Goal: Information Seeking & Learning: Learn about a topic

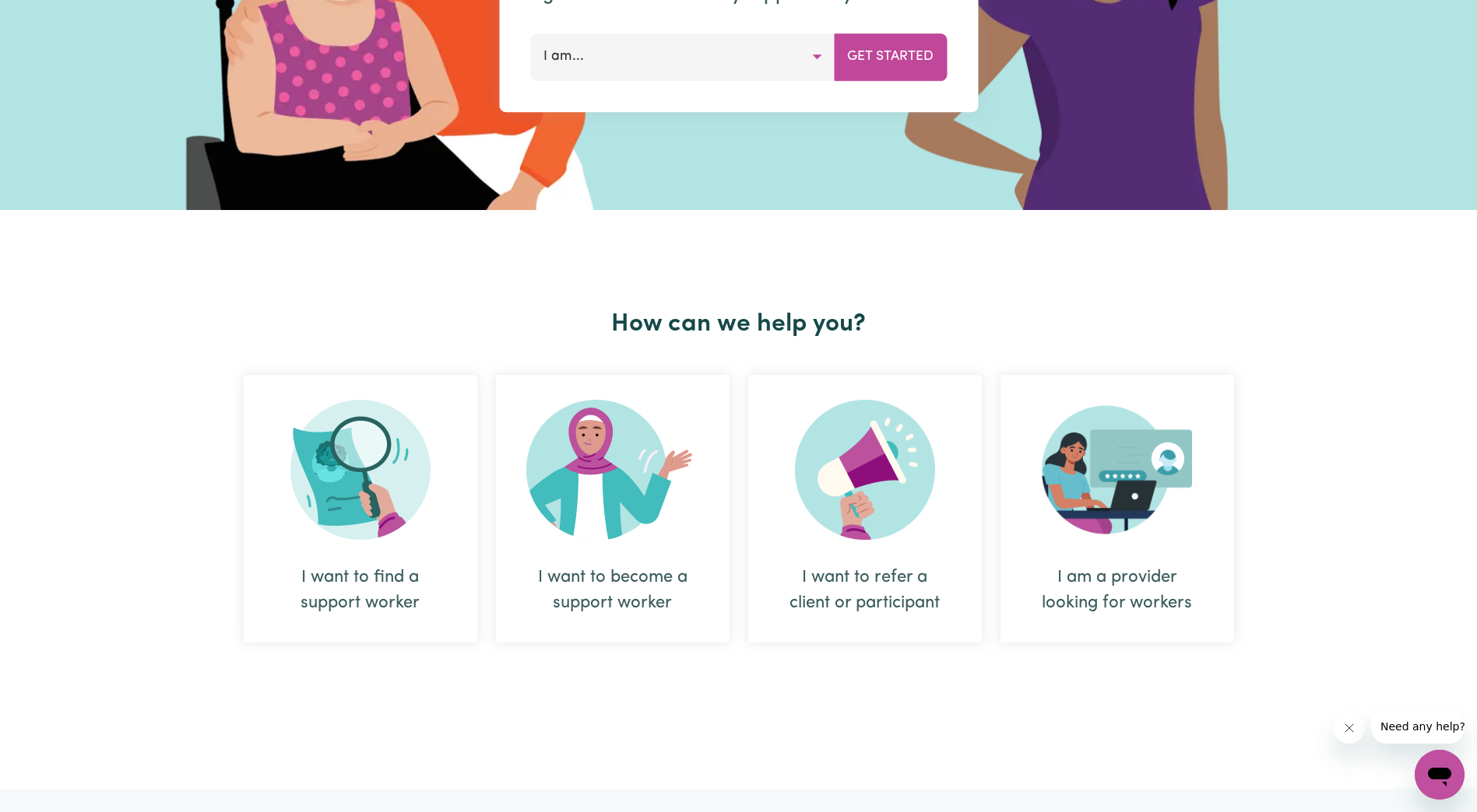
scroll to position [778, 0]
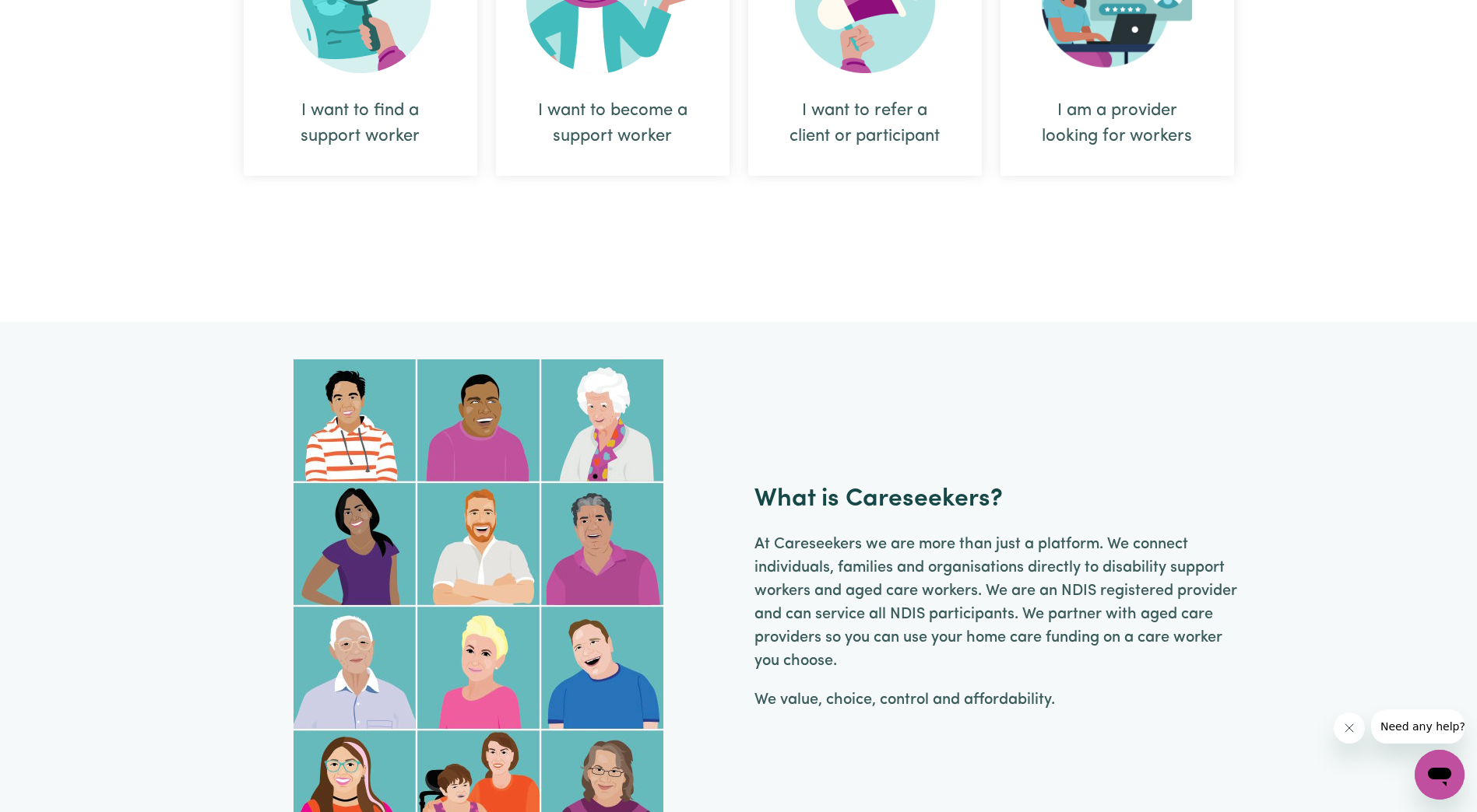
click at [633, 75] on div "I want to become a support worker" at bounding box center [613, 42] width 234 height 268
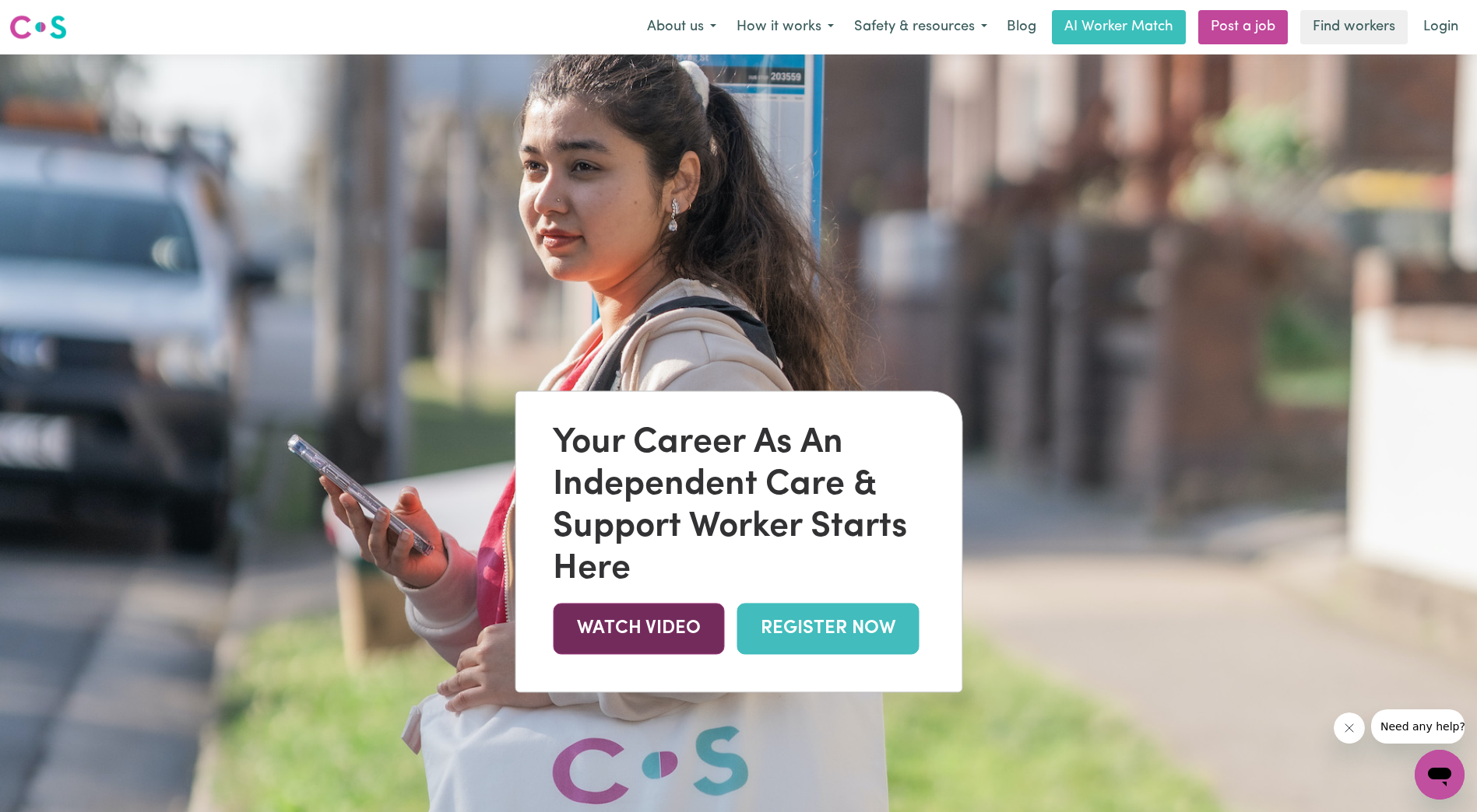
click at [670, 634] on link "WATCH VIDEO" at bounding box center [638, 629] width 172 height 51
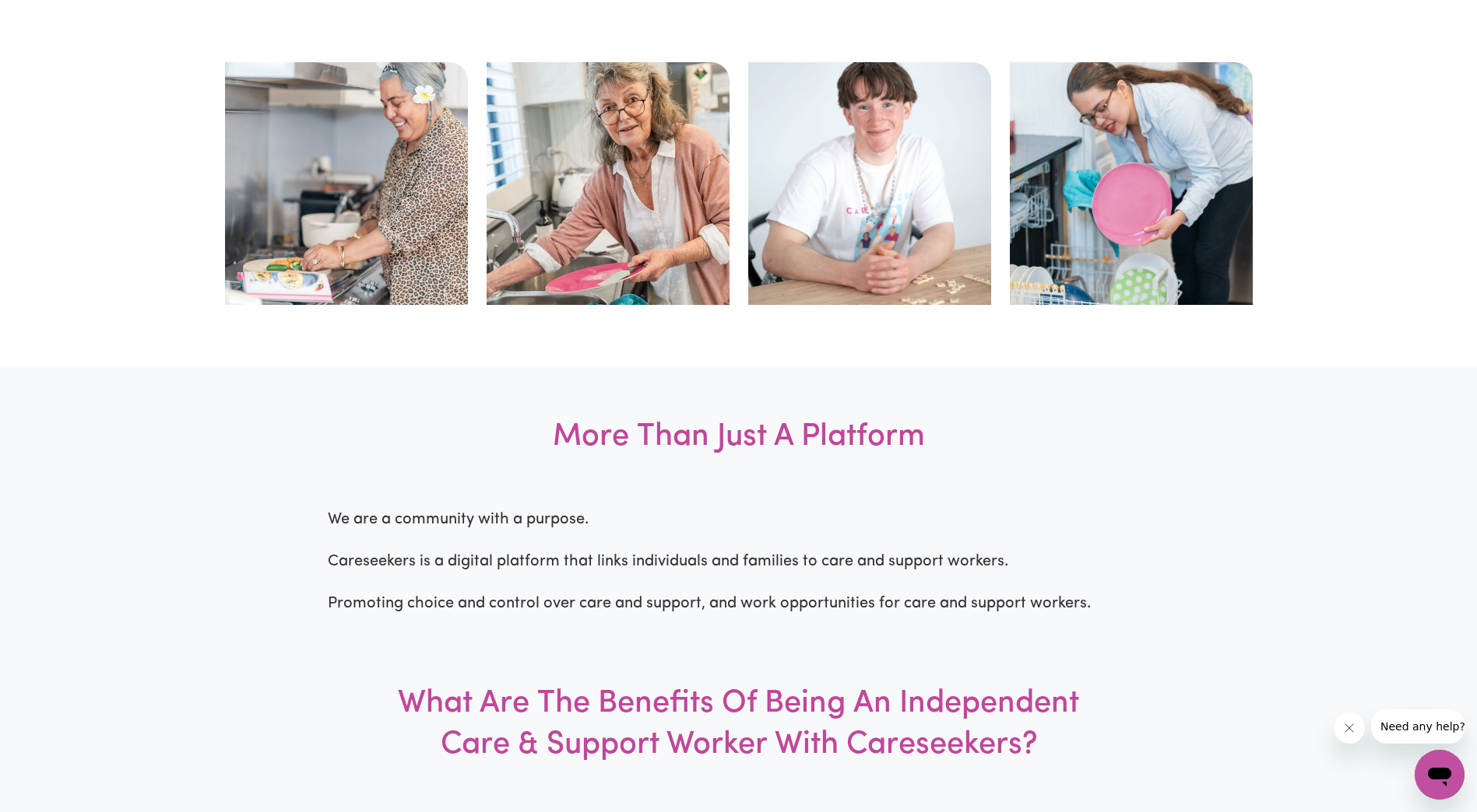
scroll to position [1167, 0]
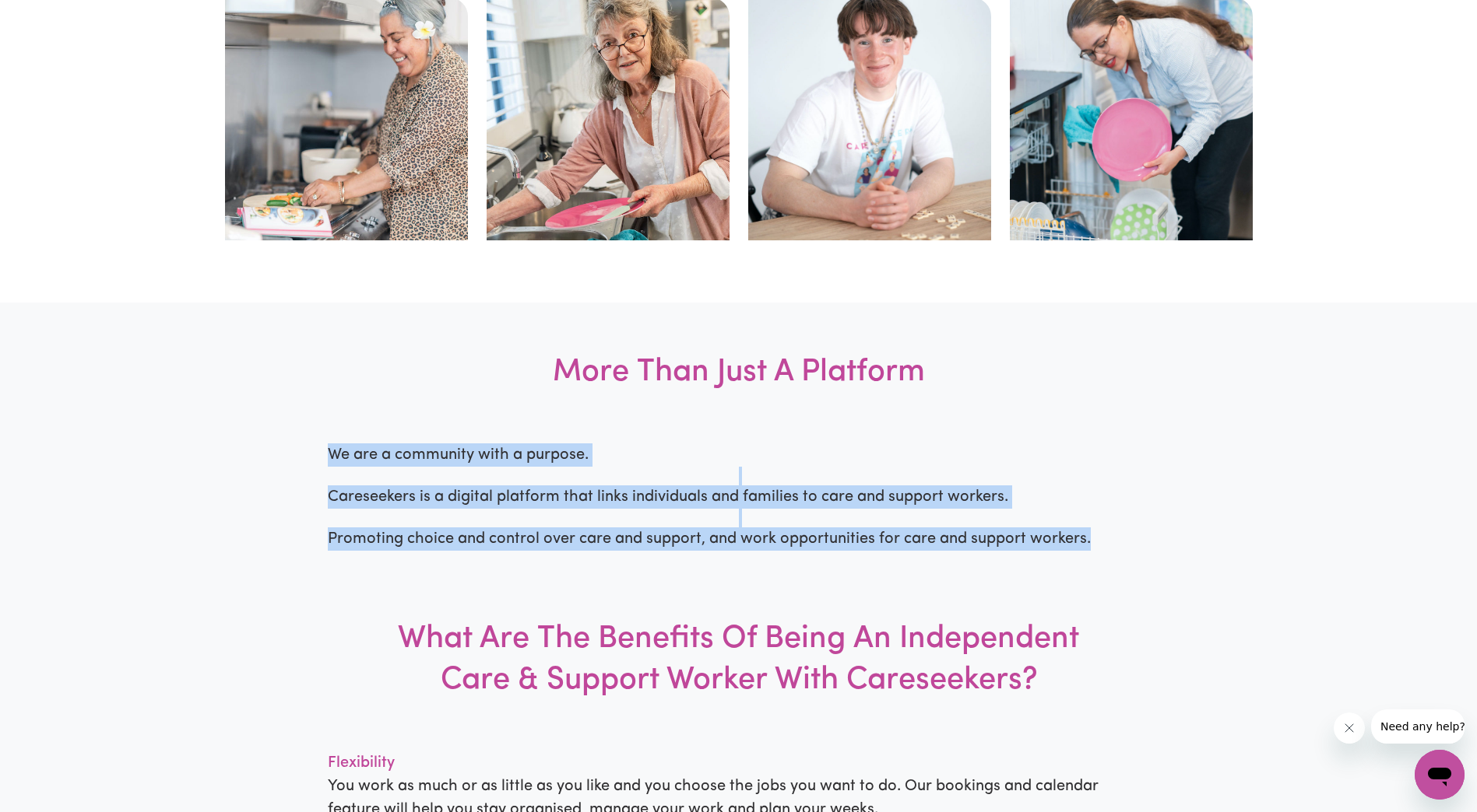
drag, startPoint x: 324, startPoint y: 450, endPoint x: 1106, endPoint y: 555, distance: 789.0
click at [1116, 543] on div "More Than Just A Platform We are a community with a purpose. Careseekers is a d…" at bounding box center [738, 779] width 1477 height 953
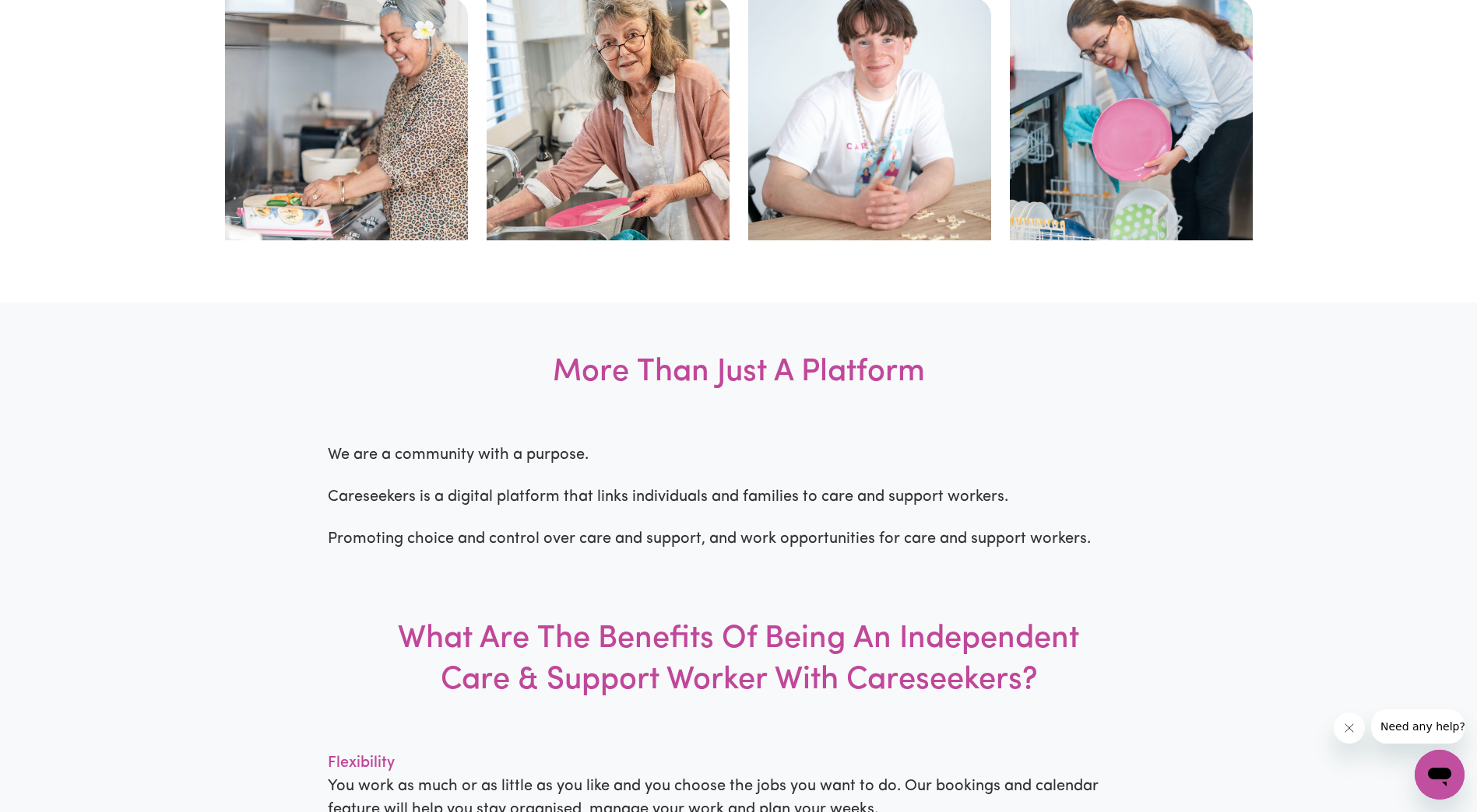
click at [520, 571] on h3 "What Are The Benefits Of Being An Independent Care & Support Worker With Carese…" at bounding box center [739, 660] width 719 height 182
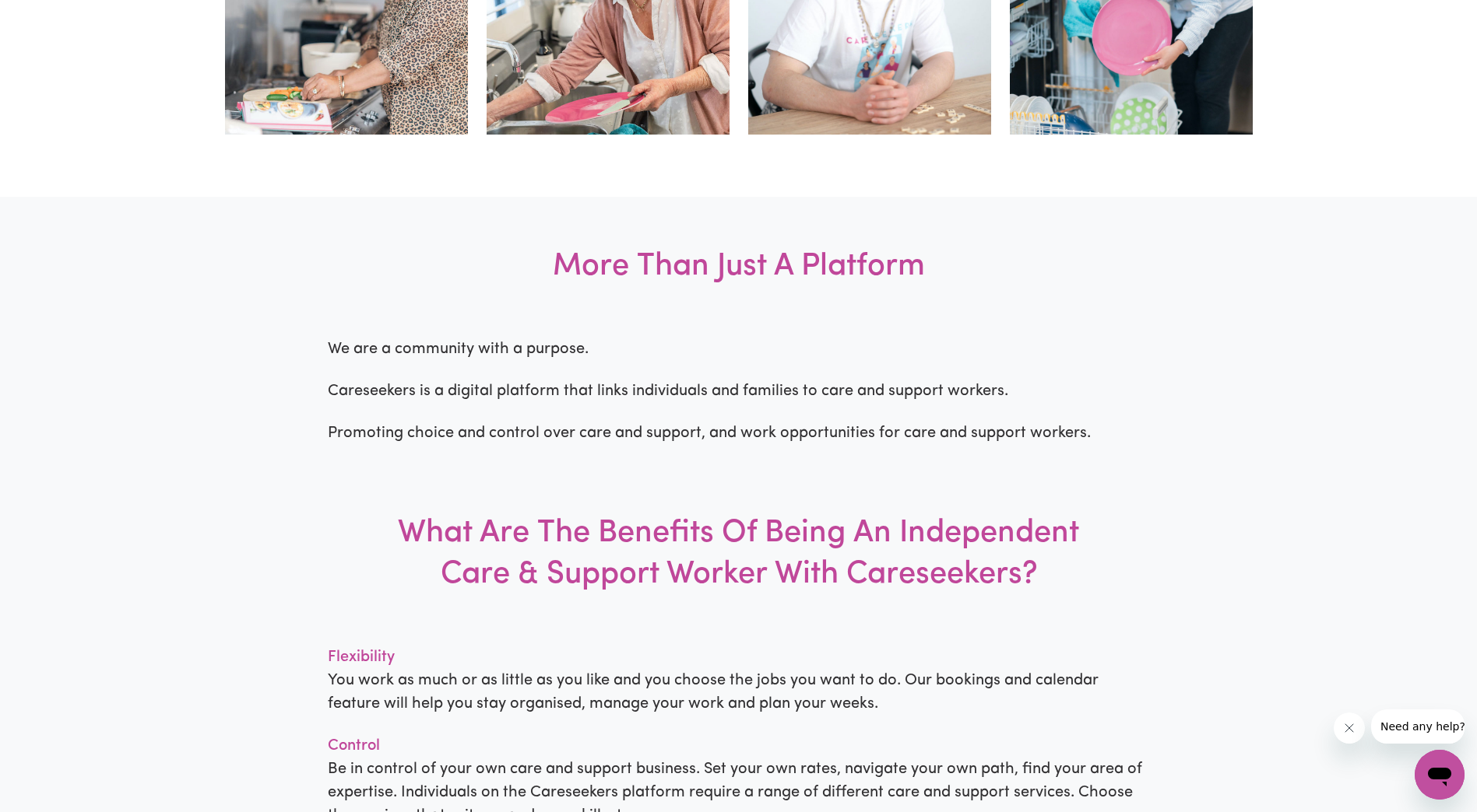
scroll to position [1479, 0]
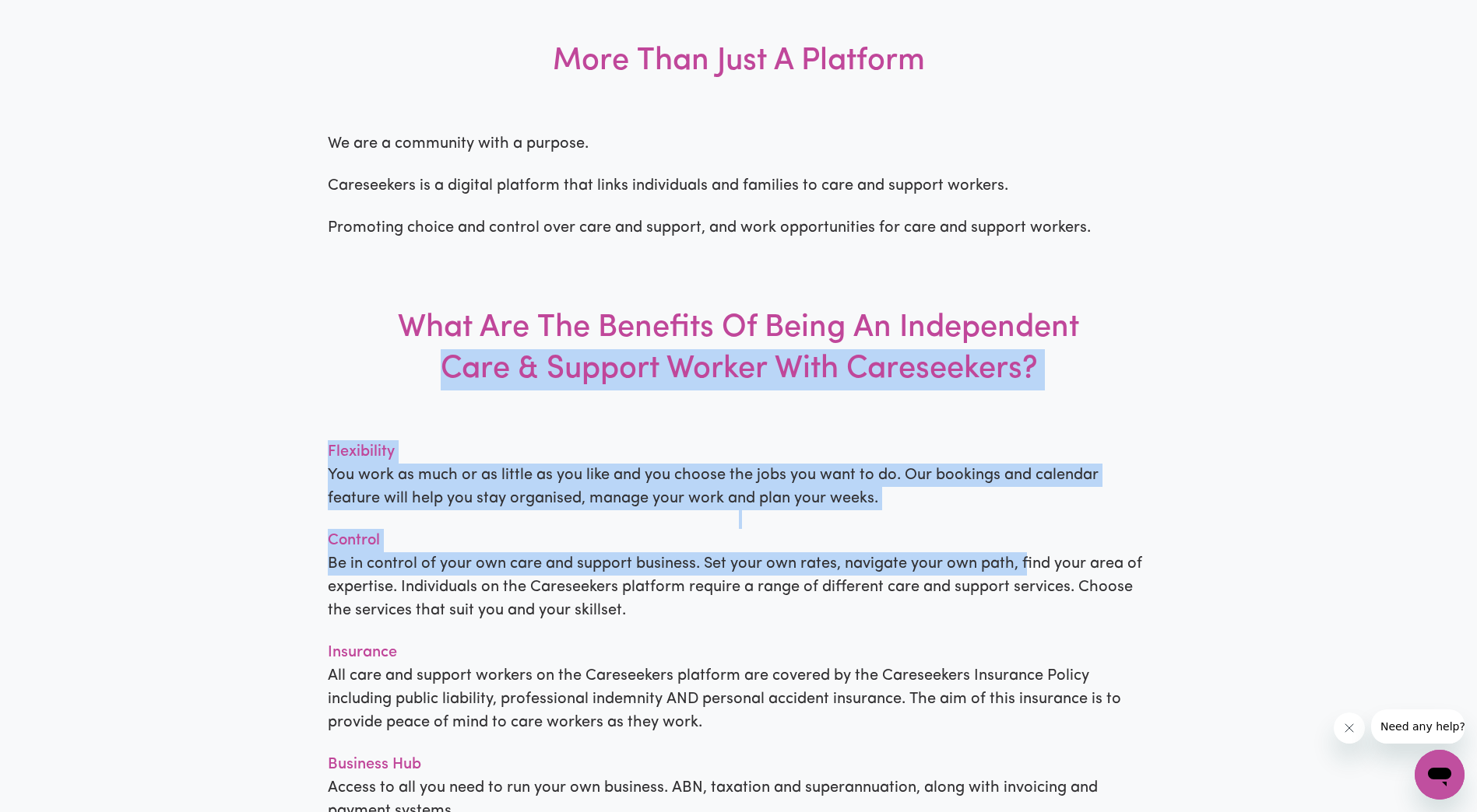
drag, startPoint x: 365, startPoint y: 401, endPoint x: 1024, endPoint y: 558, distance: 677.4
click at [1024, 558] on div "More Than Just A Platform We are a community with a purpose. Careseekers is a d…" at bounding box center [738, 468] width 1477 height 953
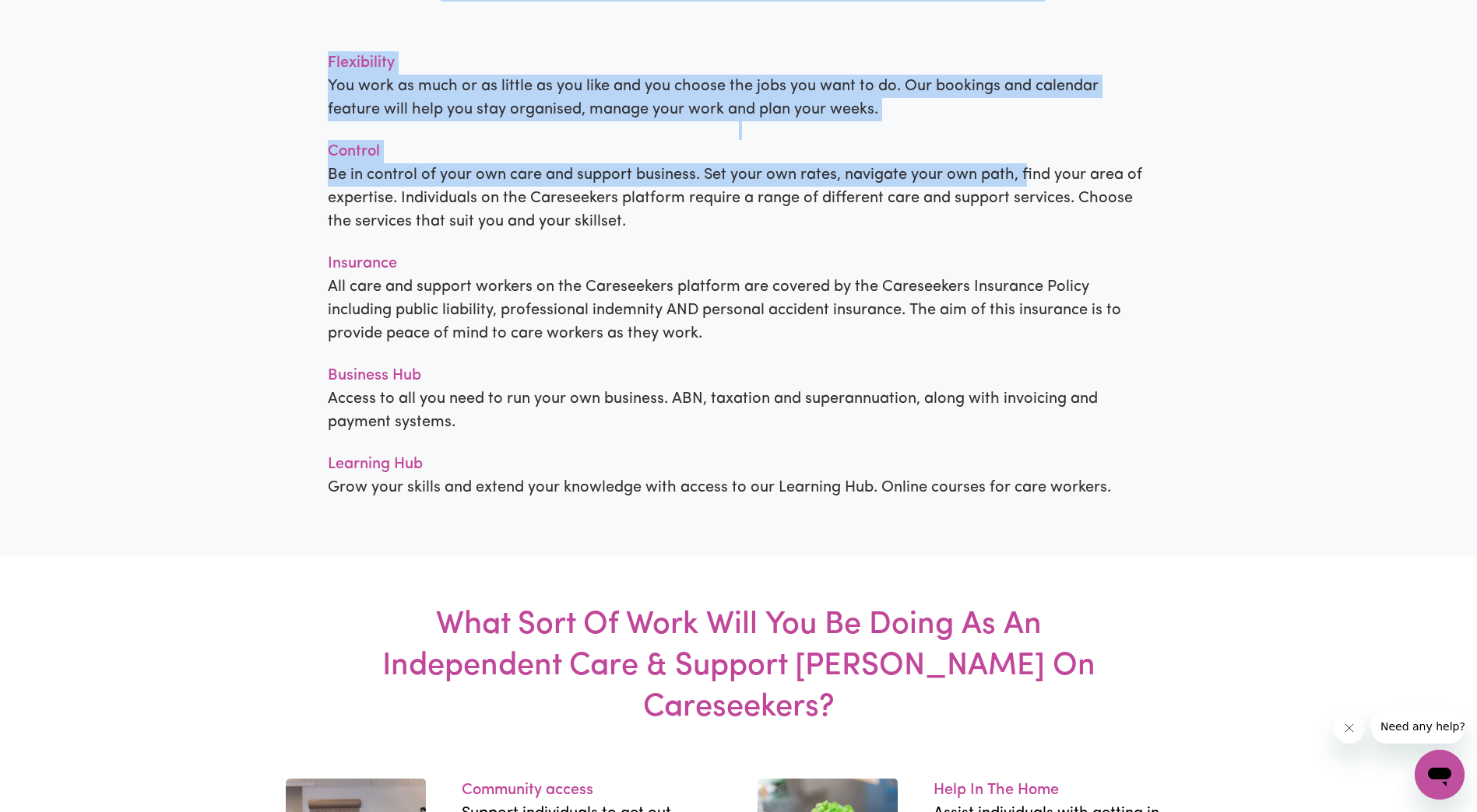
scroll to position [2334, 0]
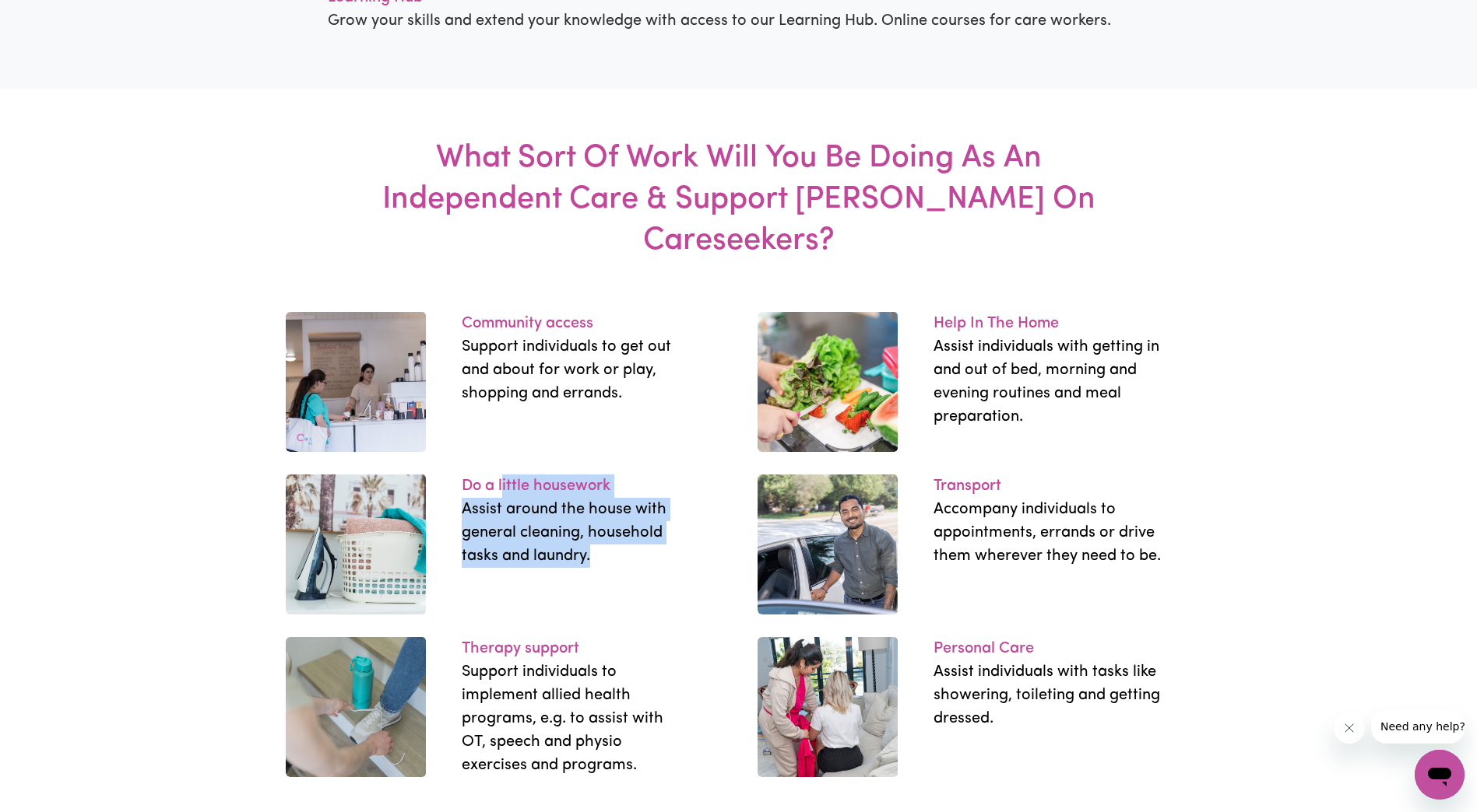
drag, startPoint x: 502, startPoint y: 443, endPoint x: 647, endPoint y: 528, distance: 168.1
click at [647, 528] on div "Do a little housework Assist around the house with general cleaning, household …" at bounding box center [581, 544] width 315 height 140
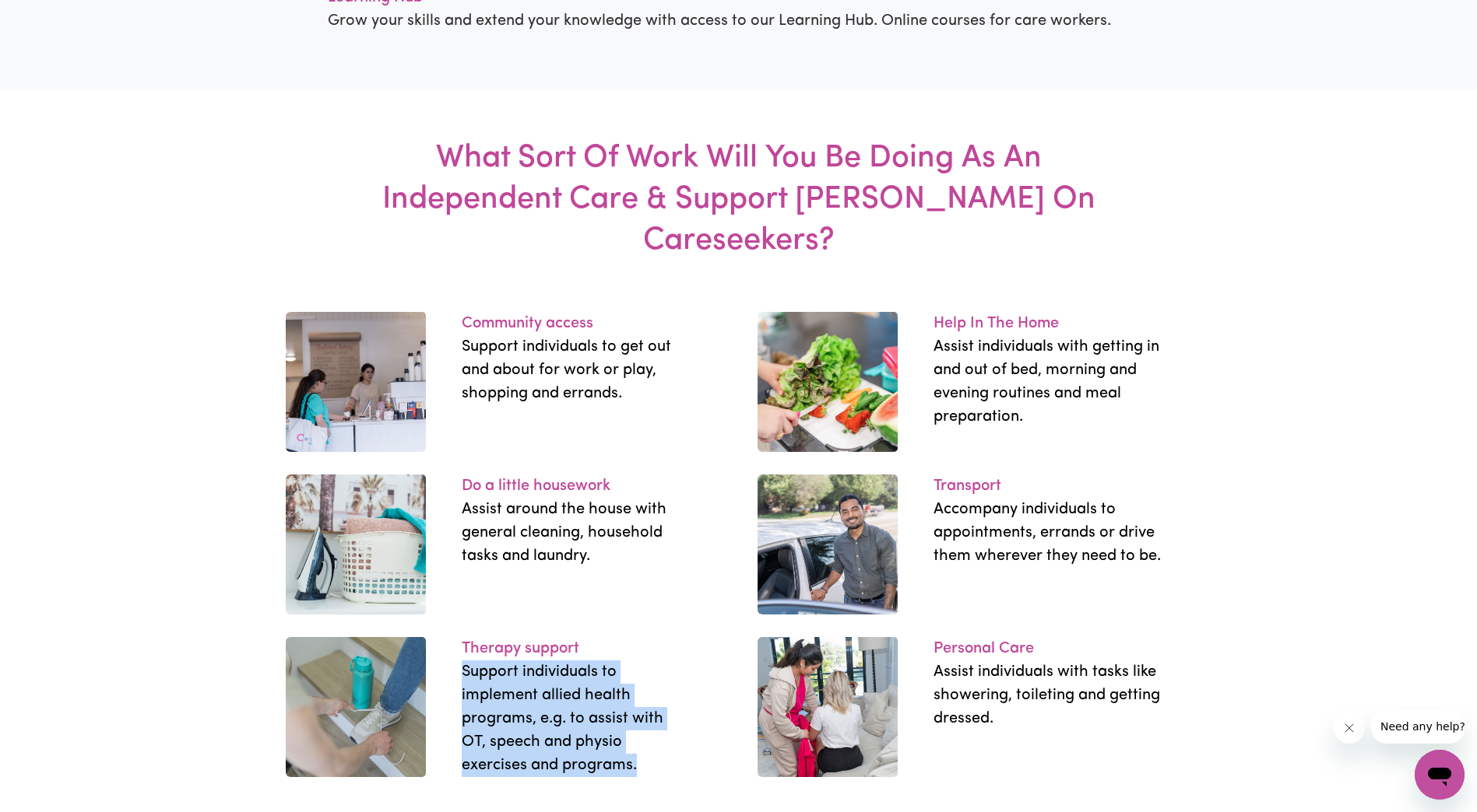
drag, startPoint x: 459, startPoint y: 631, endPoint x: 658, endPoint y: 725, distance: 220.1
click at [658, 725] on div "Therapy support Support individuals to implement allied health programs, e.g. t…" at bounding box center [577, 707] width 287 height 140
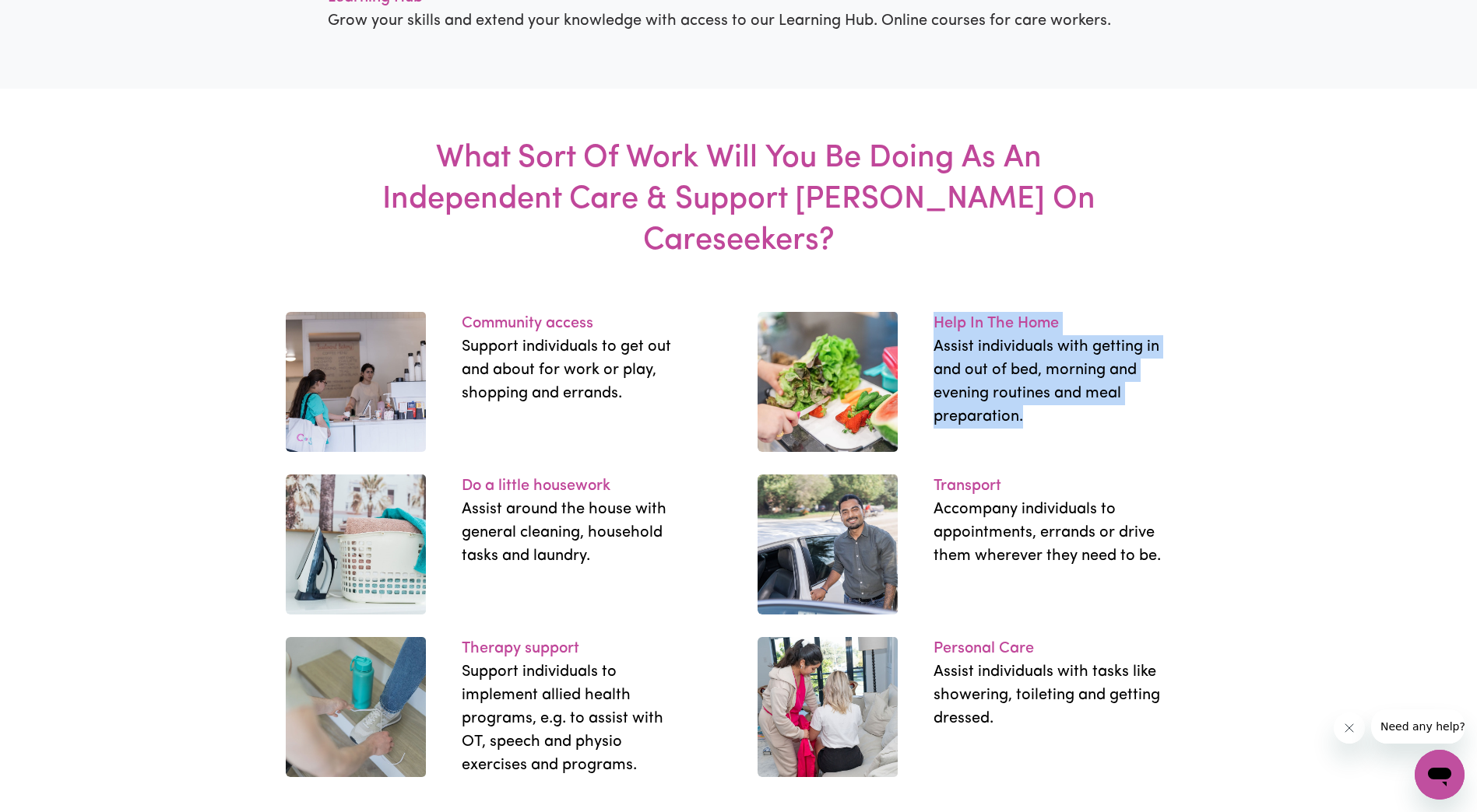
drag, startPoint x: 929, startPoint y: 279, endPoint x: 1130, endPoint y: 434, distance: 253.8
click at [1179, 407] on div "Help In The Home Assist individuals with getting in and out of bed, morning and…" at bounding box center [1053, 381] width 315 height 140
click at [1095, 403] on div "Help In The Home Assist individuals with getting in and out of bed, morning and…" at bounding box center [1053, 381] width 315 height 140
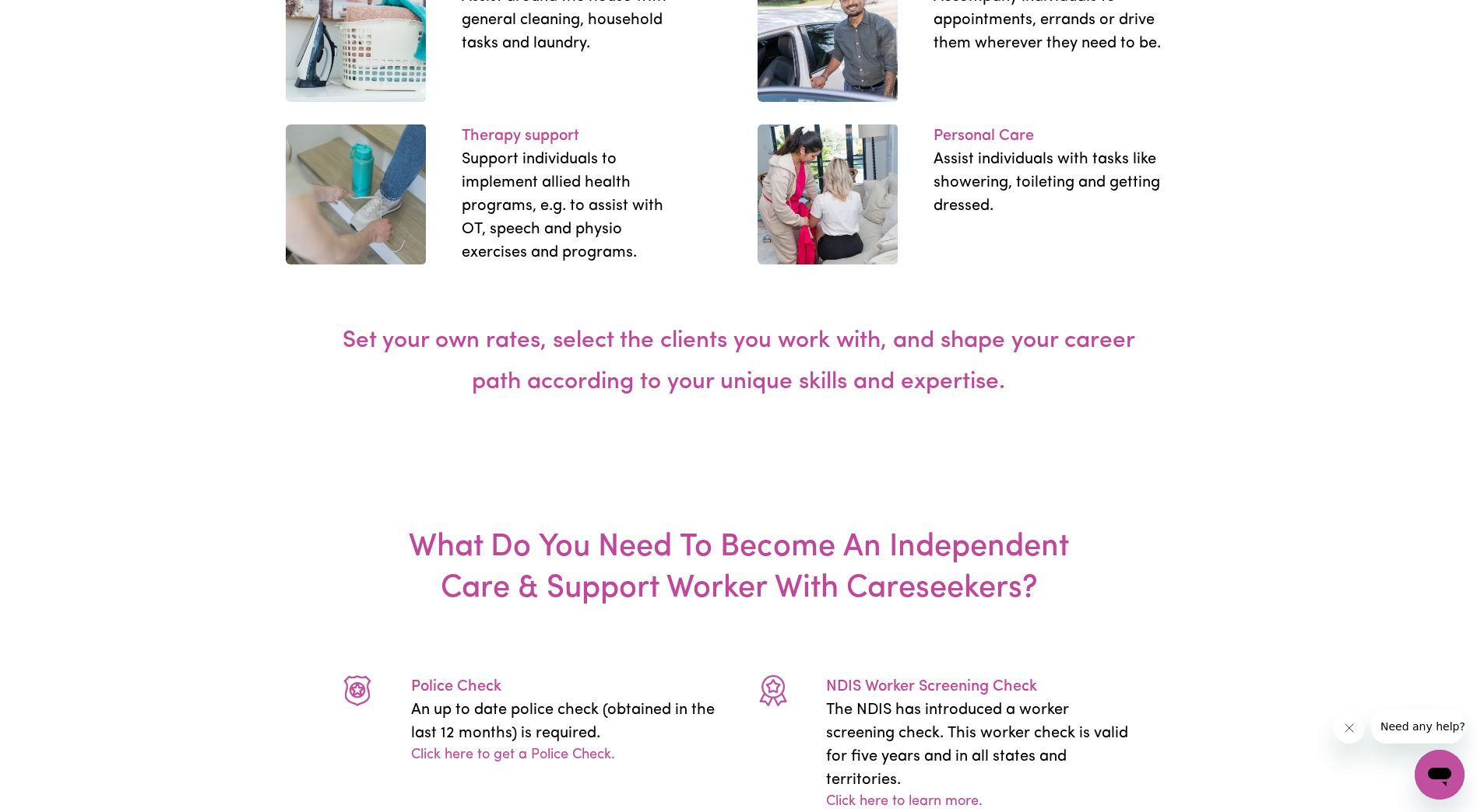
scroll to position [3035, 0]
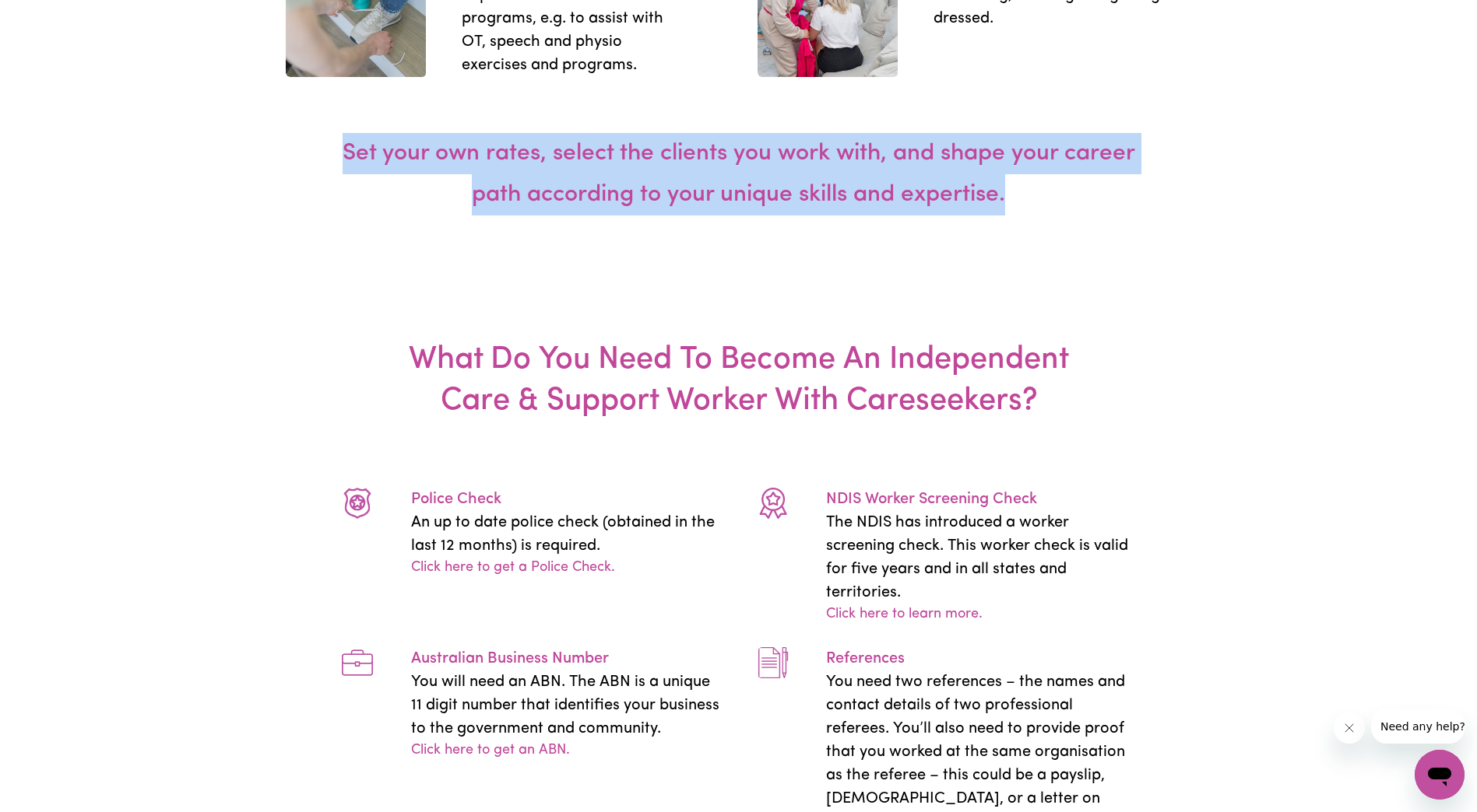
drag, startPoint x: 374, startPoint y: 89, endPoint x: 1104, endPoint y: 155, distance: 733.0
click at [1104, 155] on h4 "Set your own rates, select the clients you work with, and shape your career pat…" at bounding box center [739, 184] width 822 height 139
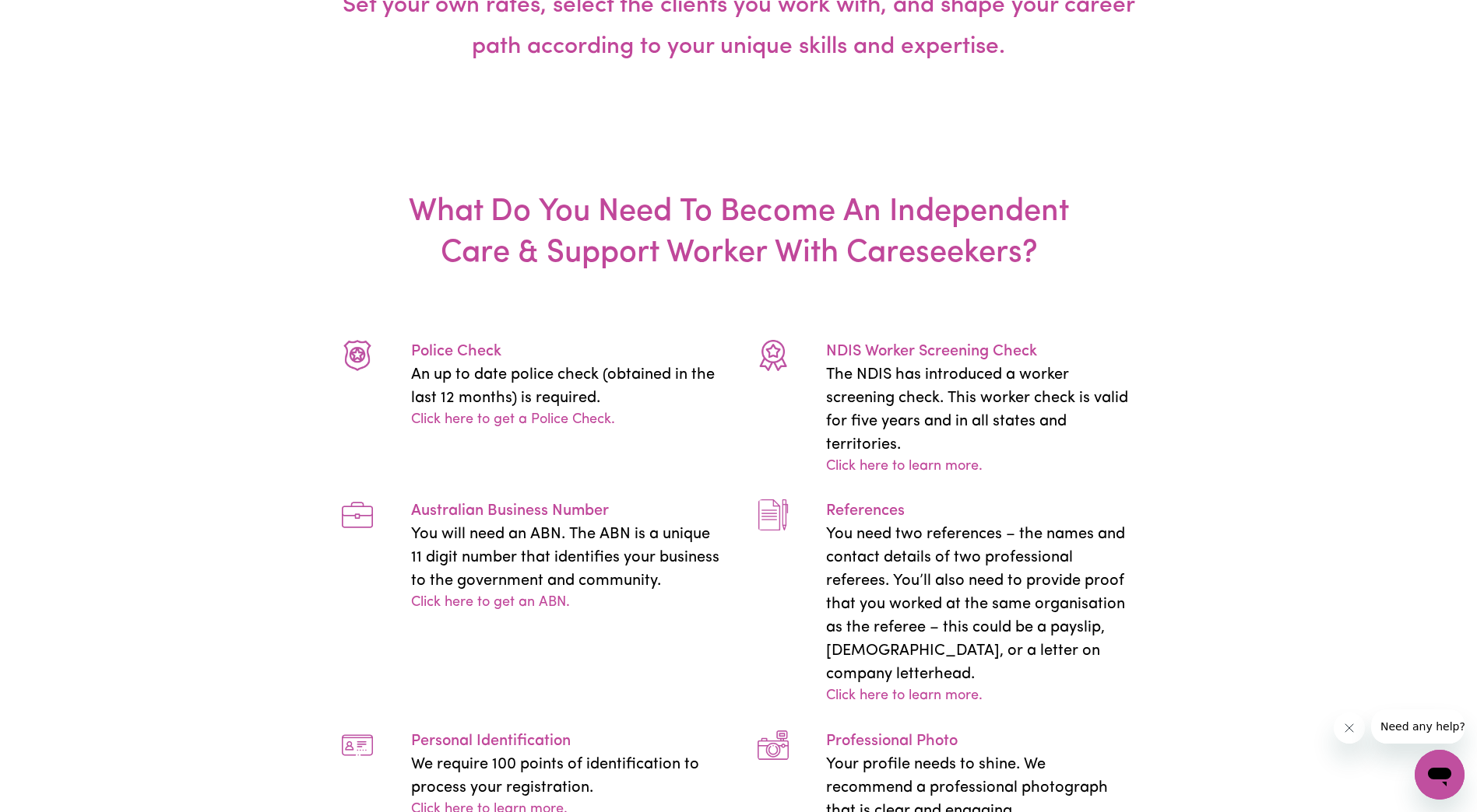
scroll to position [3346, 0]
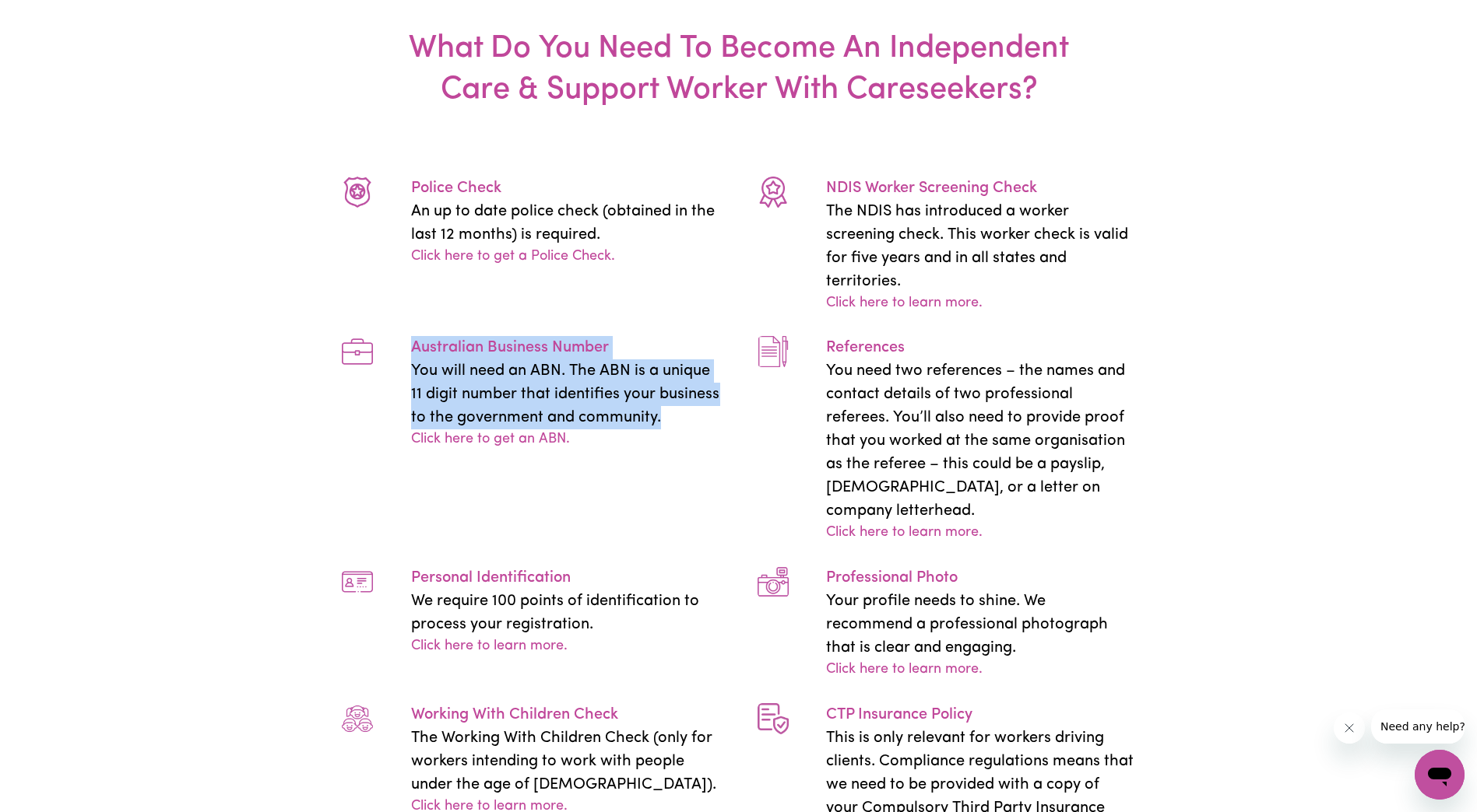
drag, startPoint x: 403, startPoint y: 306, endPoint x: 719, endPoint y: 377, distance: 323.9
click at [718, 372] on div "Australian Business Number You will need an ABN. The ABN is a unique 11 digit n…" at bounding box center [566, 393] width 347 height 114
click at [720, 426] on div "Australian Business Number You will need an ABN. The ABN is a unique 11 digit n…" at bounding box center [530, 439] width 416 height 207
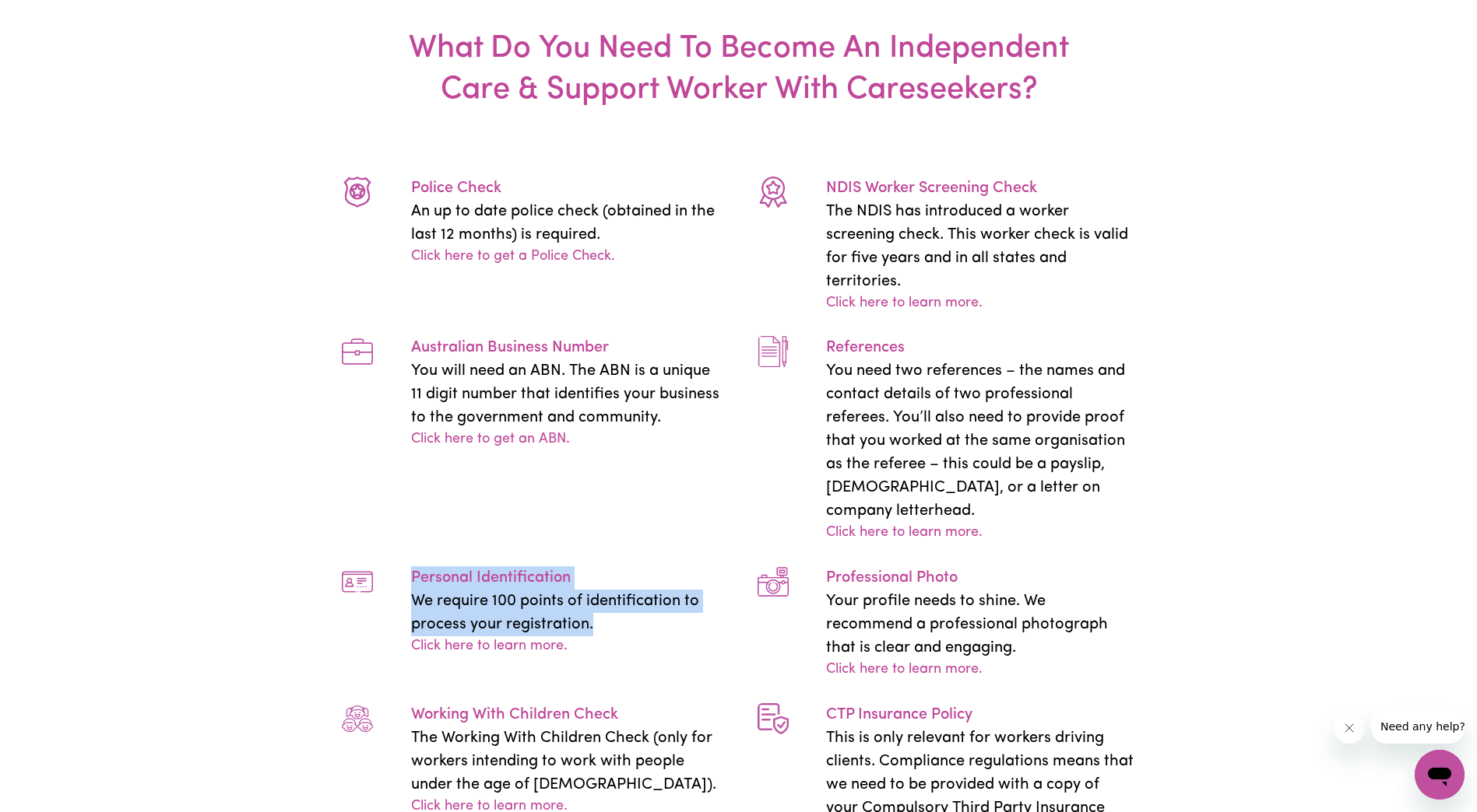
drag, startPoint x: 407, startPoint y: 548, endPoint x: 656, endPoint y: 625, distance: 260.6
click at [656, 625] on div "Personal Identification We require 100 points of identification to process your…" at bounding box center [530, 623] width 416 height 114
click at [651, 636] on div "Personal Identification We require 100 points of identification to process your…" at bounding box center [530, 623] width 416 height 114
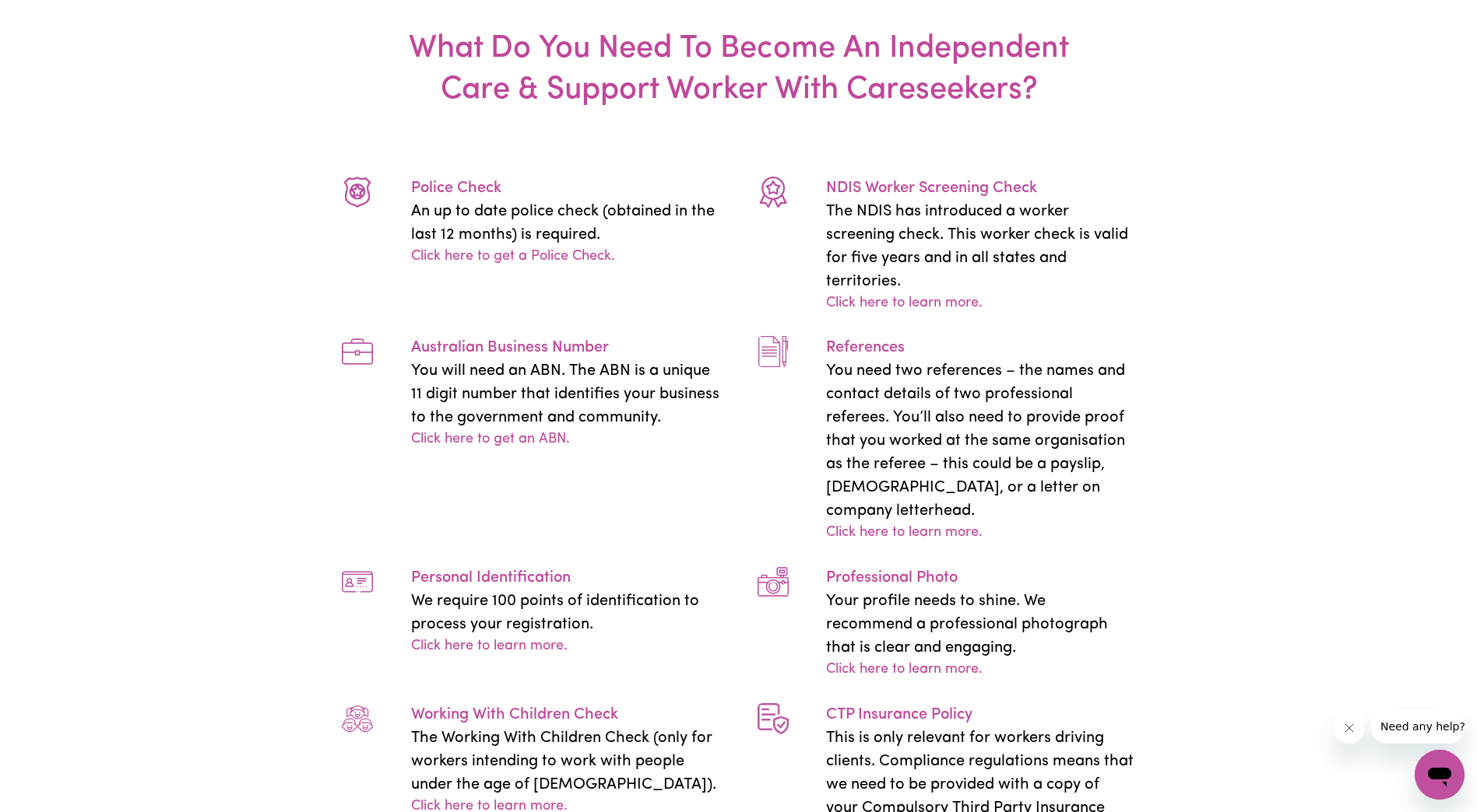
click at [459, 636] on div "Personal Identification We require 100 points of identification to process your…" at bounding box center [530, 623] width 416 height 114
drag, startPoint x: 825, startPoint y: 159, endPoint x: 1141, endPoint y: 176, distance: 316.5
click at [1141, 176] on div "NDIS Worker Screening Check The NDIS has introduced a worker screening check. T…" at bounding box center [947, 245] width 416 height 138
drag, startPoint x: 826, startPoint y: 294, endPoint x: 1159, endPoint y: 515, distance: 399.7
click at [1160, 513] on div "What Do You Need To Become An Independent Care & Support Worker With Careseeker…" at bounding box center [738, 616] width 1477 height 1348
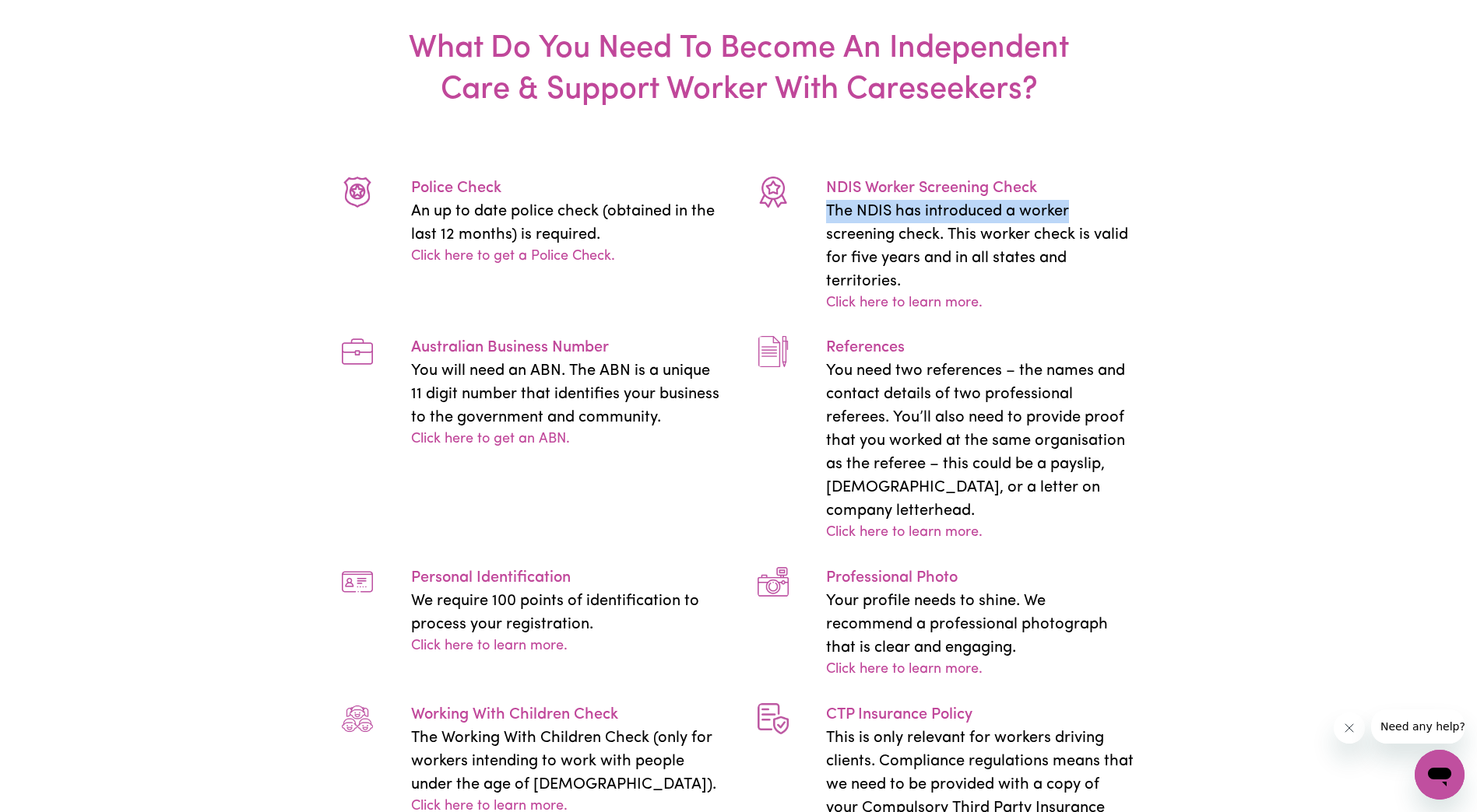
click at [1153, 424] on div "References You need two references – the names and contact details of two profe…" at bounding box center [947, 439] width 416 height 207
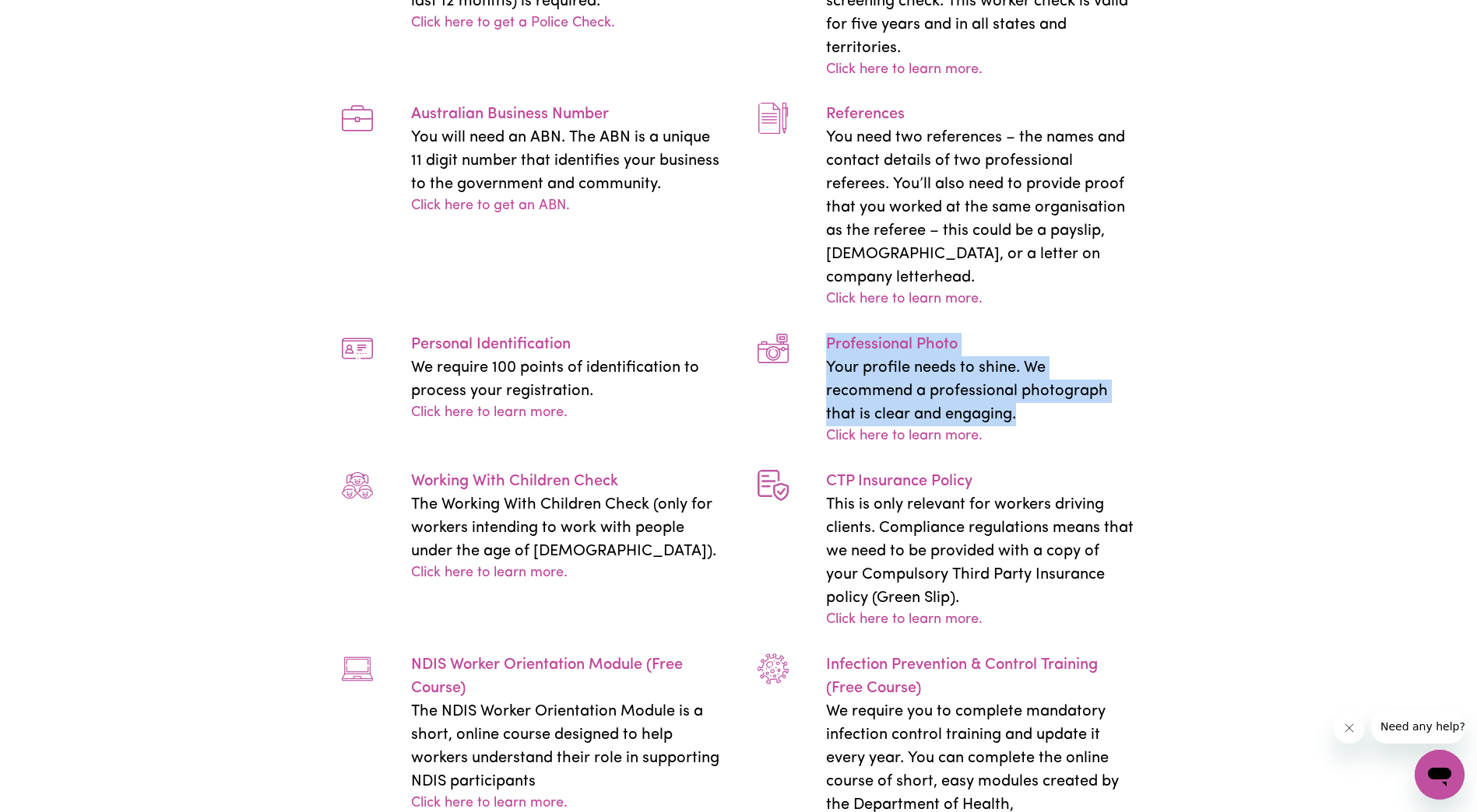
drag, startPoint x: 825, startPoint y: 310, endPoint x: 1175, endPoint y: 368, distance: 354.8
click at [1175, 368] on div "What Do You Need To Become An Independent Care & Support Worker With Careseeker…" at bounding box center [738, 382] width 1477 height 1348
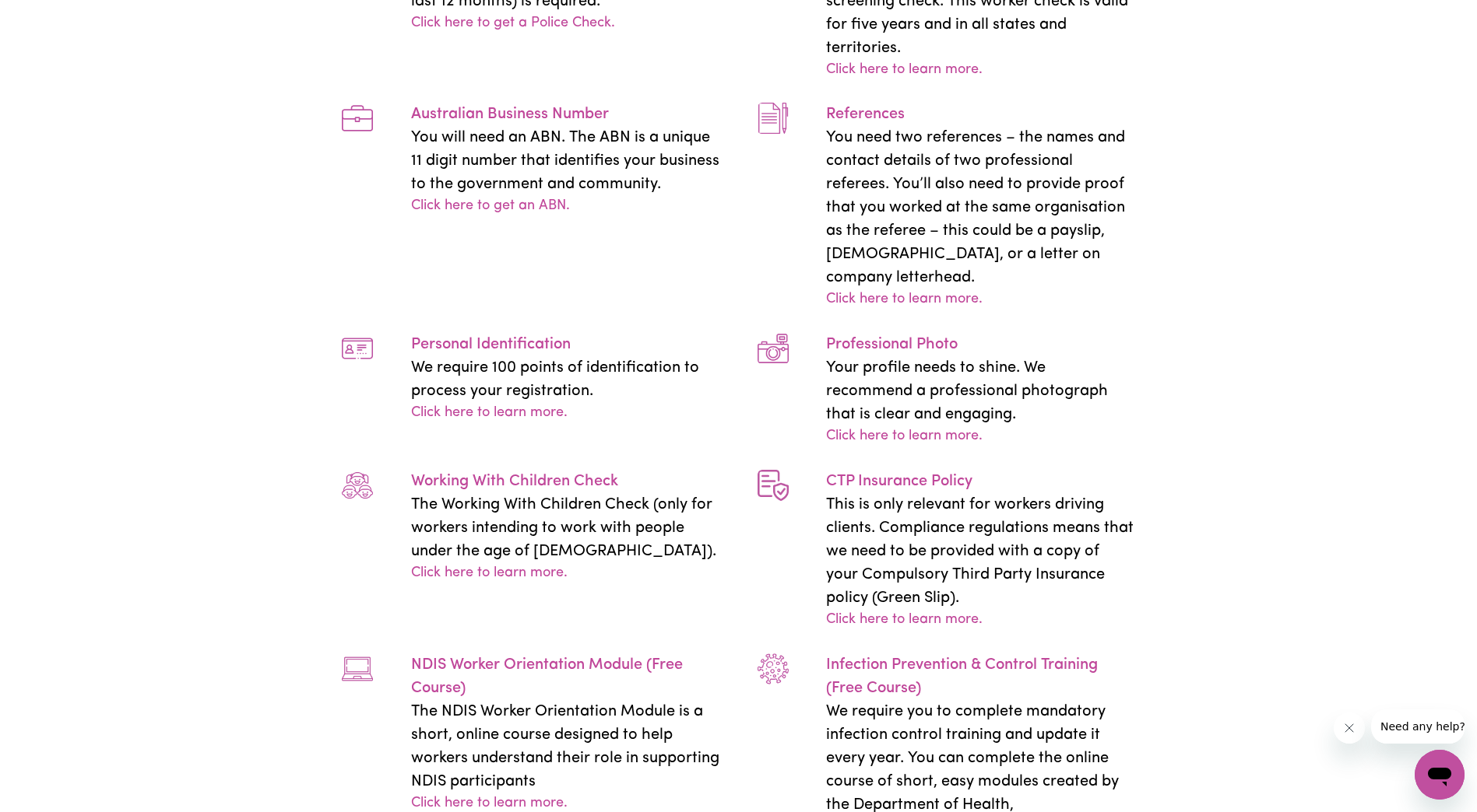
click at [1164, 458] on div "What Do You Need To Become An Independent Care & Support Worker With Careseeker…" at bounding box center [738, 382] width 1477 height 1348
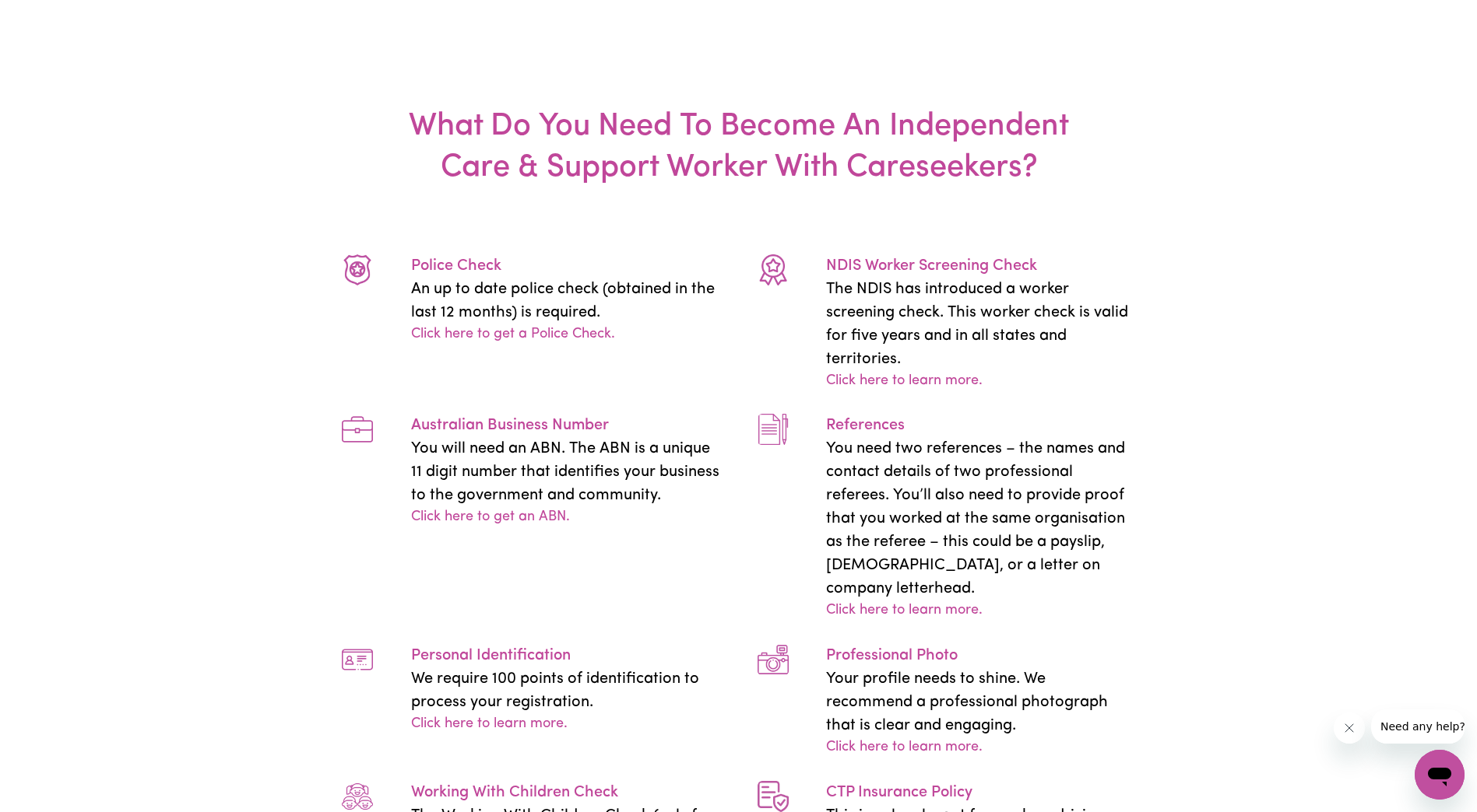
scroll to position [2801, 0]
